Goal: Task Accomplishment & Management: Manage account settings

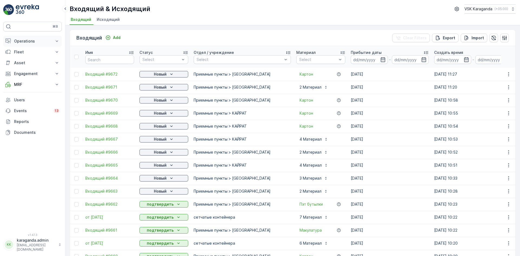
click at [28, 42] on p "Operations" at bounding box center [32, 40] width 37 height 5
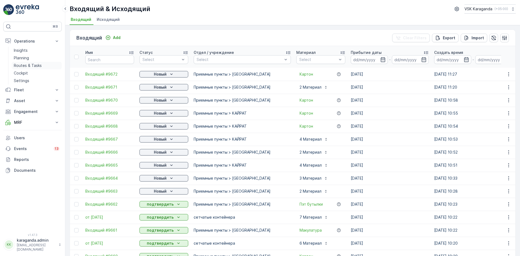
click at [26, 63] on p "Routes & Tasks" at bounding box center [28, 65] width 28 height 5
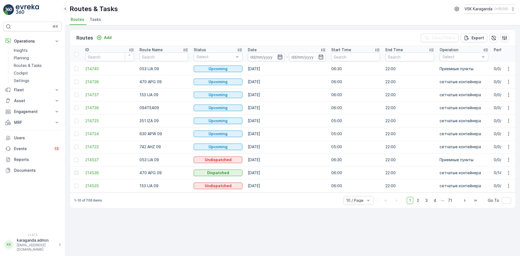
click at [280, 59] on icon "button" at bounding box center [279, 56] width 5 height 5
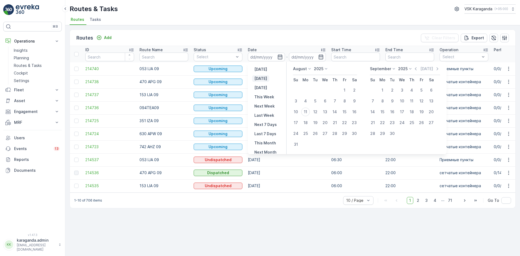
click at [265, 78] on p "[DATE]" at bounding box center [260, 78] width 13 height 5
type input "[DATE]"
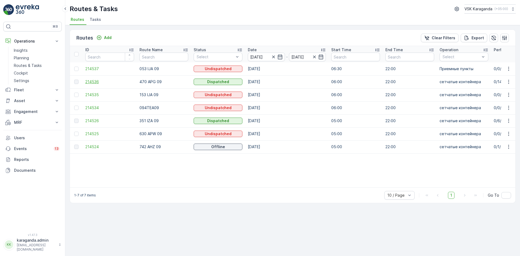
click at [92, 80] on span "214536" at bounding box center [109, 81] width 49 height 5
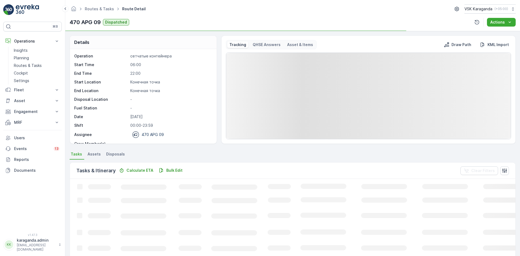
click at [114, 154] on span "Disposals" at bounding box center [115, 153] width 19 height 5
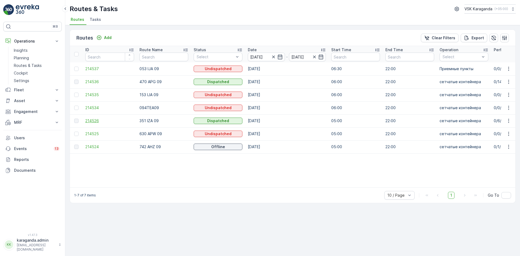
click at [92, 121] on span "214526" at bounding box center [109, 120] width 49 height 5
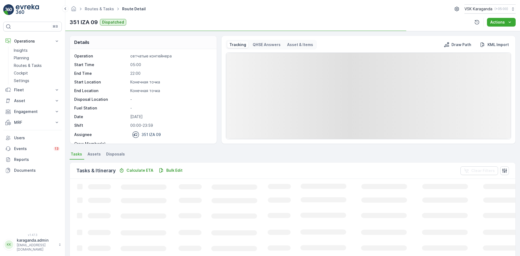
click at [119, 151] on span "Disposals" at bounding box center [115, 153] width 19 height 5
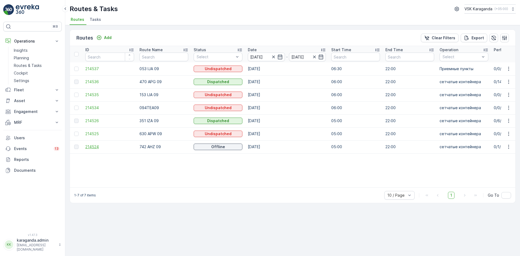
click at [91, 147] on span "214524" at bounding box center [109, 146] width 49 height 5
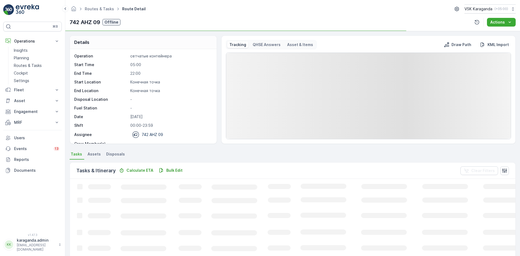
click at [112, 150] on li "Disposals" at bounding box center [116, 154] width 22 height 9
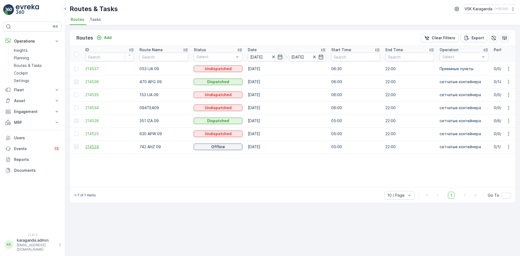
click at [94, 145] on span "214524" at bounding box center [109, 146] width 49 height 5
click at [508, 97] on icon "button" at bounding box center [508, 94] width 5 height 5
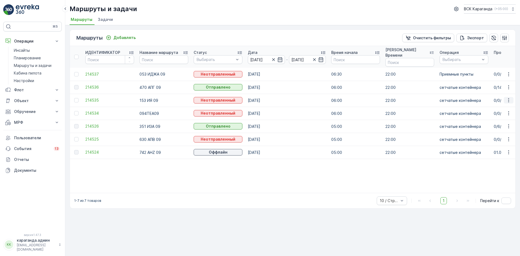
click at [507, 98] on icon "button" at bounding box center [508, 100] width 5 height 5
click at [470, 130] on font "Изменить правопреемника" at bounding box center [474, 131] width 51 height 5
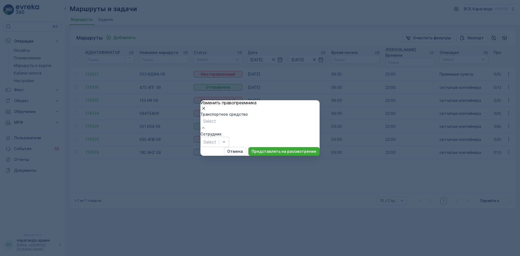
click at [216, 139] on div at bounding box center [209, 142] width 13 height 6
click at [206, 106] on icon "button" at bounding box center [203, 108] width 5 height 5
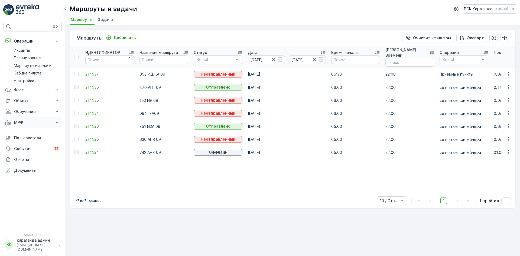
click at [17, 123] on font "МРФ" at bounding box center [18, 122] width 9 height 5
click at [20, 131] on font "Приближается и приближается" at bounding box center [29, 134] width 31 height 10
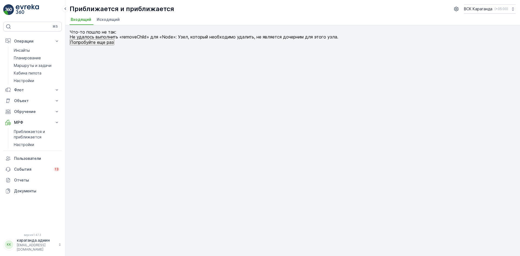
click at [107, 17] on li "Исходящий" at bounding box center [109, 20] width 26 height 9
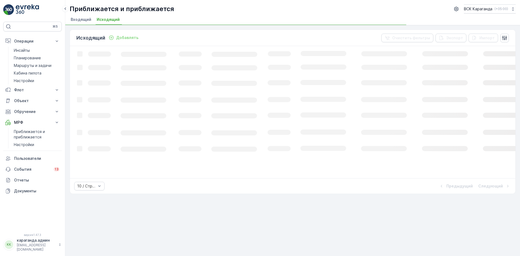
click at [81, 21] on font "Входящий" at bounding box center [81, 19] width 21 height 5
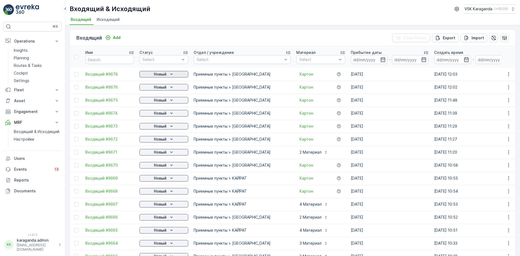
click at [164, 75] on p "Новый" at bounding box center [160, 74] width 13 height 5
click at [161, 89] on span "подтвердить" at bounding box center [155, 89] width 25 height 5
click at [161, 89] on p "Новый" at bounding box center [160, 87] width 13 height 5
click at [162, 100] on div "подтвердить" at bounding box center [155, 103] width 29 height 8
click at [163, 101] on p "Новый" at bounding box center [160, 100] width 13 height 5
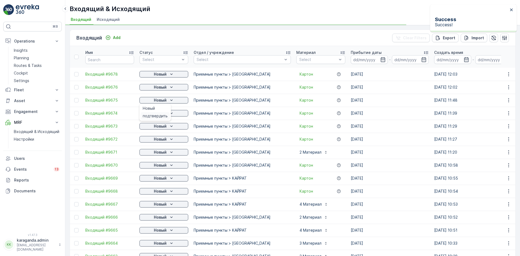
click at [160, 115] on span "подтвердить" at bounding box center [155, 115] width 25 height 5
click at [169, 113] on icon "Новый" at bounding box center [171, 113] width 5 height 5
click at [163, 130] on span "подтвердить" at bounding box center [155, 128] width 25 height 5
click at [172, 125] on icon "Новый" at bounding box center [171, 126] width 5 height 5
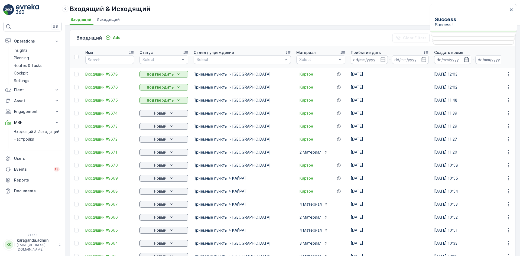
click at [163, 143] on div "Новый" at bounding box center [164, 139] width 49 height 8
click at [169, 137] on icon "Новый" at bounding box center [171, 139] width 5 height 5
click at [162, 153] on span "подтвердить" at bounding box center [155, 154] width 25 height 5
click at [171, 151] on icon "Новый" at bounding box center [171, 152] width 5 height 5
click at [164, 167] on span "подтвердить" at bounding box center [155, 167] width 25 height 5
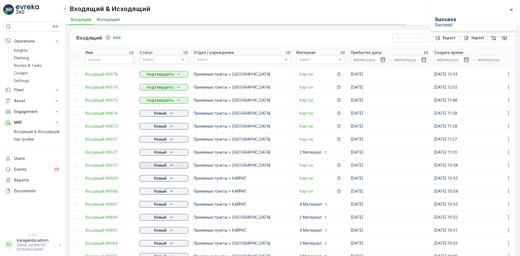
click at [173, 165] on icon "Новый" at bounding box center [171, 165] width 5 height 5
click at [164, 180] on p "Новый" at bounding box center [160, 178] width 13 height 5
click at [158, 193] on span "подтвердить" at bounding box center [155, 193] width 25 height 5
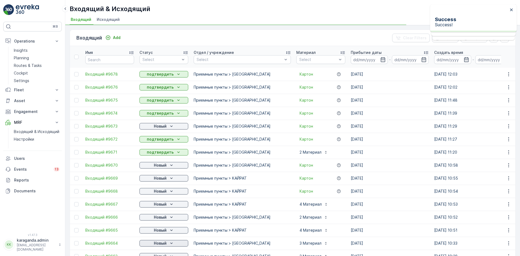
scroll to position [54, 0]
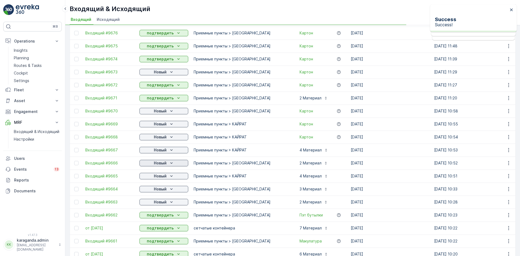
click at [171, 161] on icon "Новый" at bounding box center [171, 162] width 5 height 5
click at [162, 179] on span "подтвердить" at bounding box center [155, 178] width 25 height 5
click at [170, 176] on icon "Новый" at bounding box center [171, 175] width 5 height 5
click at [159, 189] on span "подтвердить" at bounding box center [155, 191] width 25 height 5
click at [158, 205] on span "подтвердить" at bounding box center [155, 204] width 25 height 5
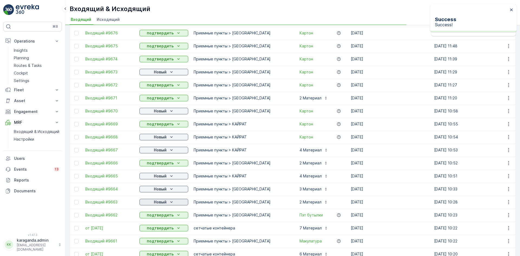
click at [171, 202] on icon "Новый" at bounding box center [171, 201] width 2 height 1
click at [161, 218] on div "подтвердить" at bounding box center [164, 215] width 49 height 8
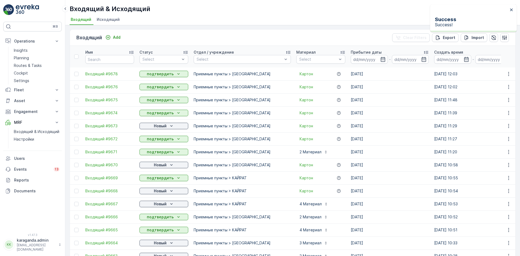
scroll to position [0, 0]
click at [167, 126] on div "Новый" at bounding box center [164, 126] width 44 height 5
click at [159, 141] on span "подтвердить" at bounding box center [155, 141] width 25 height 5
drag, startPoint x: 163, startPoint y: 164, endPoint x: 163, endPoint y: 168, distance: 3.5
click at [163, 165] on p "Новый" at bounding box center [160, 165] width 13 height 5
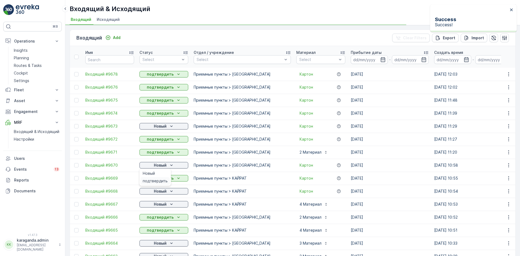
click at [160, 180] on span "подтвердить" at bounding box center [155, 180] width 25 height 5
click at [166, 190] on p "Новый" at bounding box center [160, 191] width 13 height 5
click at [171, 192] on icon "Новый" at bounding box center [171, 191] width 5 height 5
click at [165, 204] on div "подтвердить" at bounding box center [155, 207] width 29 height 8
click at [169, 204] on icon "Новый" at bounding box center [171, 204] width 5 height 5
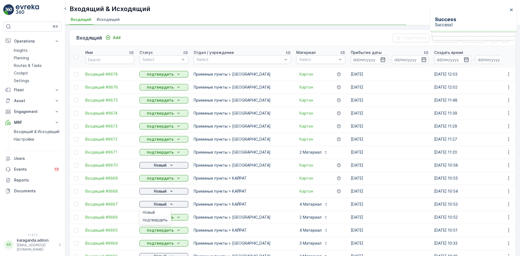
click at [160, 221] on span "подтвердить" at bounding box center [155, 219] width 25 height 5
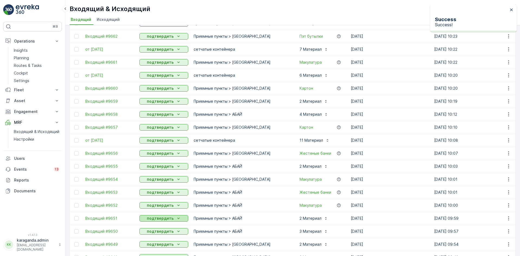
scroll to position [163, 0]
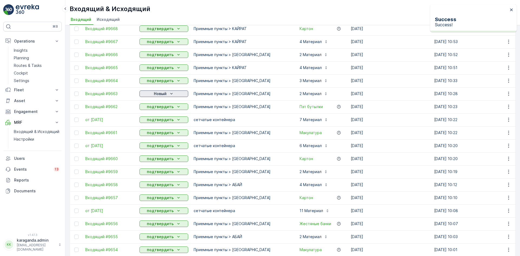
click at [171, 93] on icon "Новый" at bounding box center [171, 93] width 5 height 5
click at [163, 111] on span "подтвердить" at bounding box center [155, 109] width 25 height 5
